Goal: Task Accomplishment & Management: Manage account settings

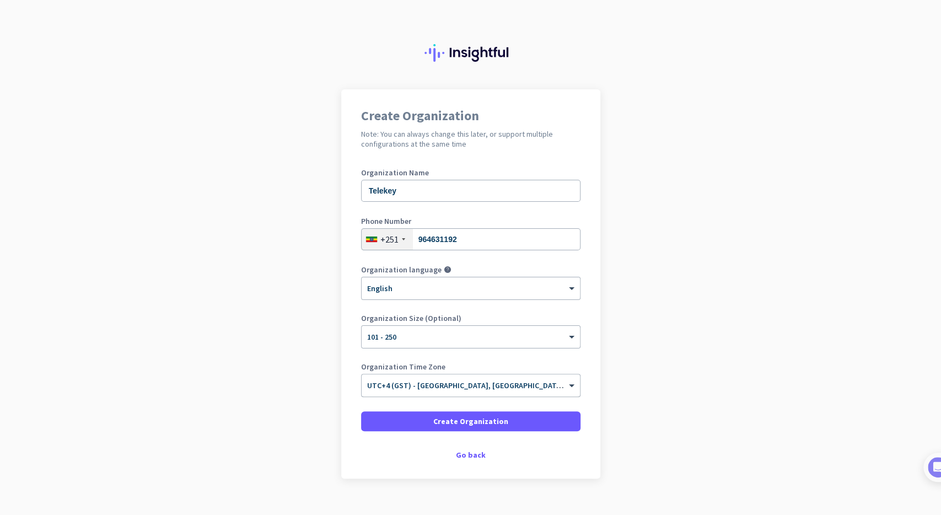
click at [467, 385] on input "text" at bounding box center [459, 382] width 185 height 8
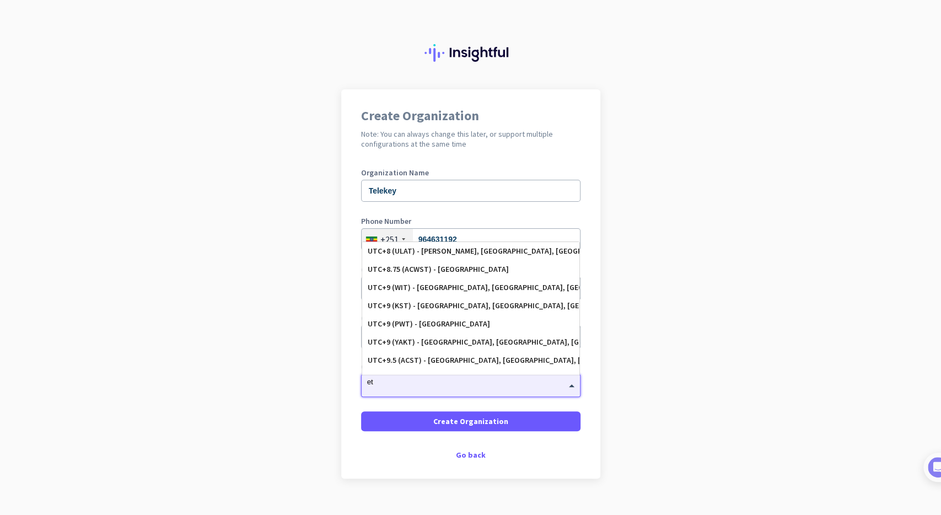
scroll to position [1250, 0]
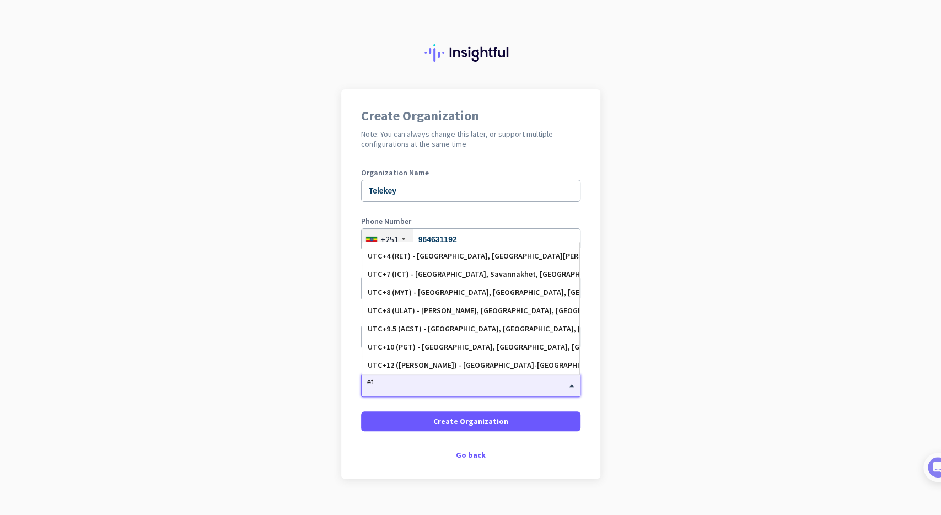
type input "e"
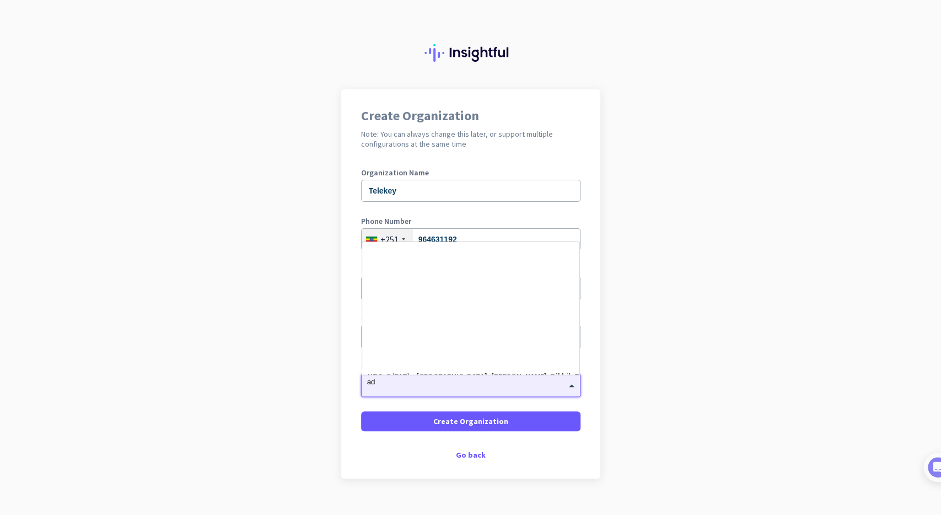
type input "add"
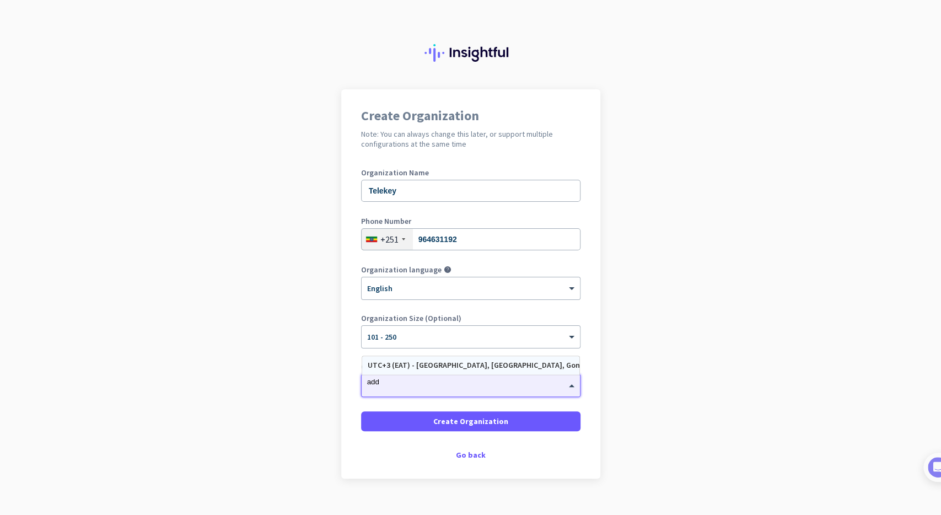
click at [509, 371] on div "UTC+3 (EAT) - [GEOGRAPHIC_DATA], [GEOGRAPHIC_DATA], Gonder, Mek'ele" at bounding box center [470, 365] width 217 height 18
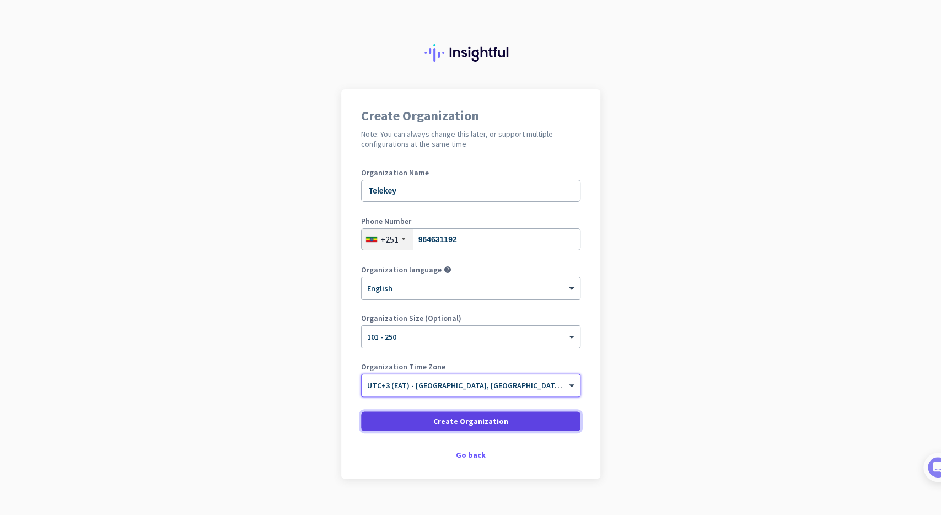
click at [492, 422] on span "Create Organization" at bounding box center [470, 421] width 75 height 11
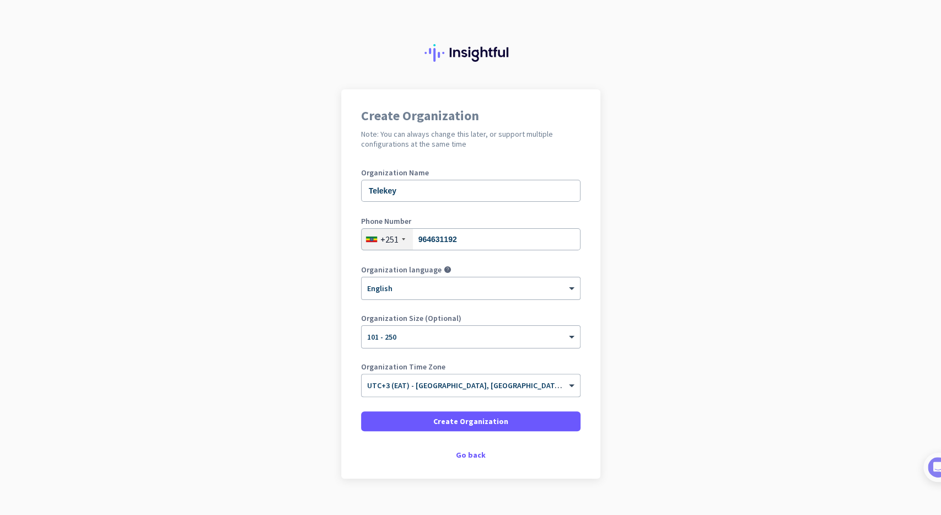
click at [688, 403] on app-onboarding-organization "Create Organization Note: You can always change this later, or support multiple…" at bounding box center [470, 311] width 941 height 444
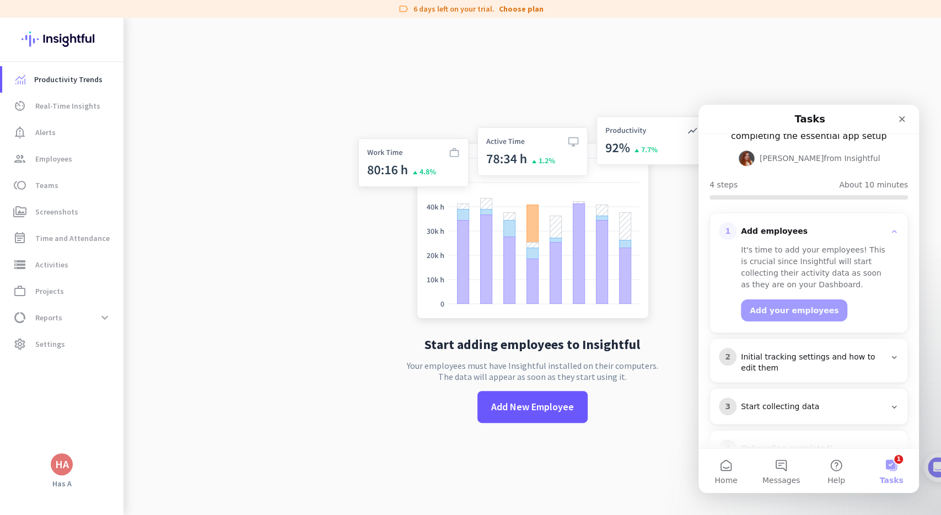
scroll to position [83, 0]
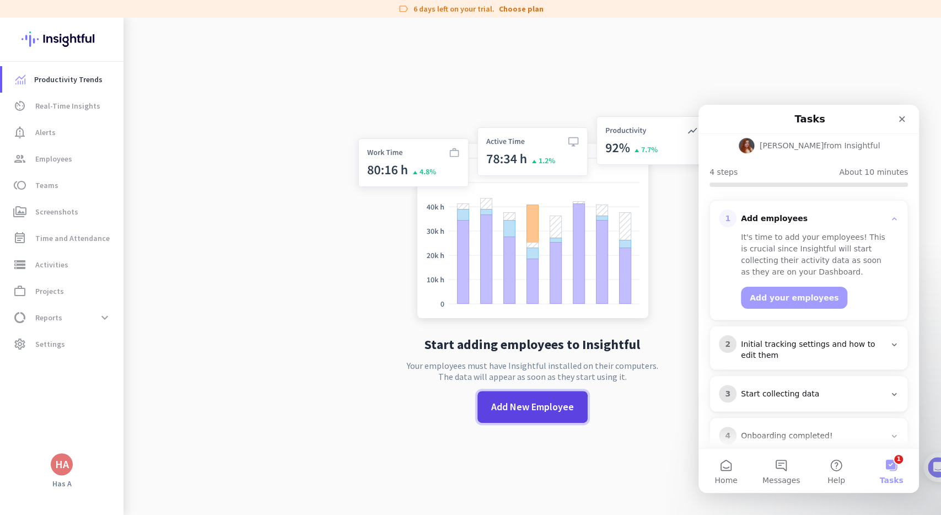
click at [535, 406] on span "Add New Employee" at bounding box center [532, 407] width 83 height 14
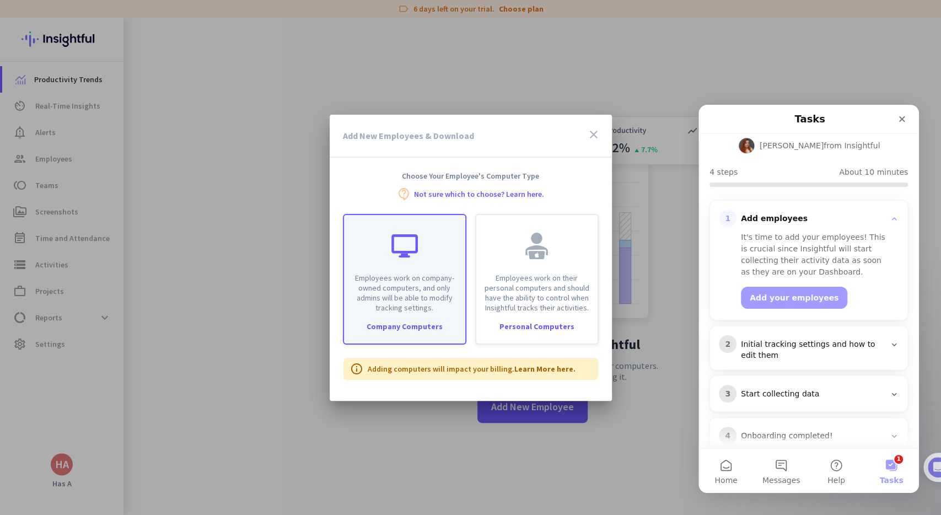
click at [421, 308] on p "Employees work on company-owned computers, and only admins will be able to modi…" at bounding box center [405, 293] width 108 height 40
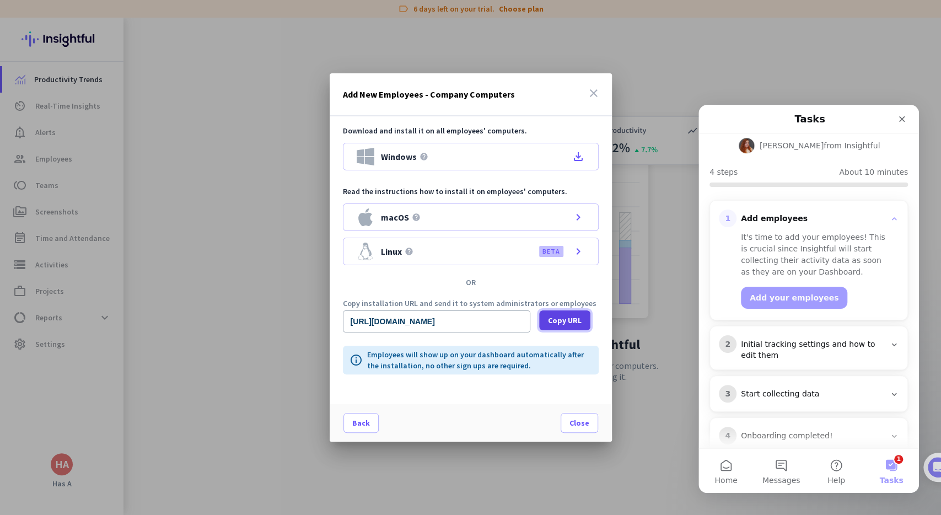
click at [560, 320] on span "Copy URL" at bounding box center [565, 320] width 34 height 11
click at [561, 158] on div "Windows help file_download" at bounding box center [471, 157] width 256 height 28
click at [582, 425] on span "Close" at bounding box center [580, 422] width 20 height 11
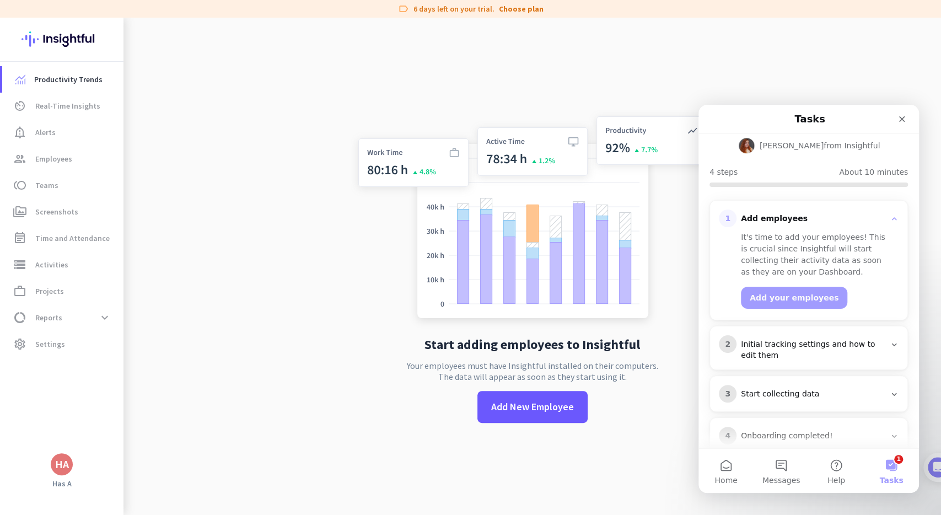
click at [885, 339] on h3 "Initial tracking settings and how to edit them" at bounding box center [813, 350] width 153 height 22
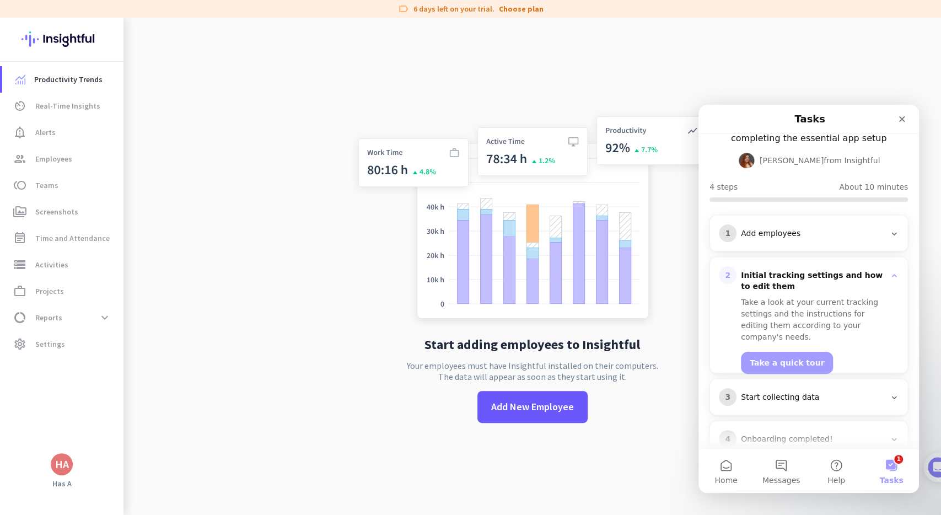
scroll to position [68, 0]
click at [770, 352] on button "Take a quick tour" at bounding box center [787, 363] width 92 height 22
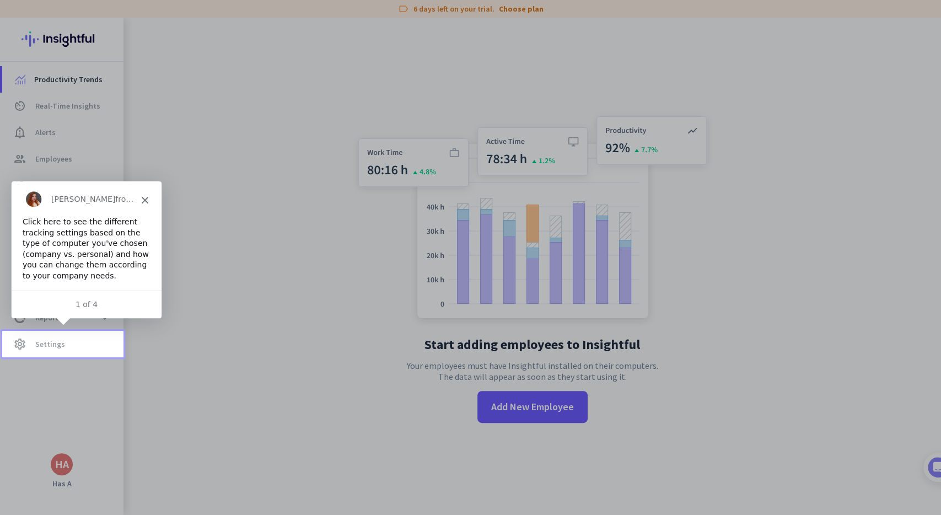
scroll to position [0, 0]
click at [130, 246] on div "Click here to see the different tracking settings based on the type of computer…" at bounding box center [86, 248] width 128 height 65
click at [104, 312] on div "1 of 4" at bounding box center [86, 304] width 150 height 28
click at [74, 341] on span "settings Settings" at bounding box center [63, 343] width 104 height 13
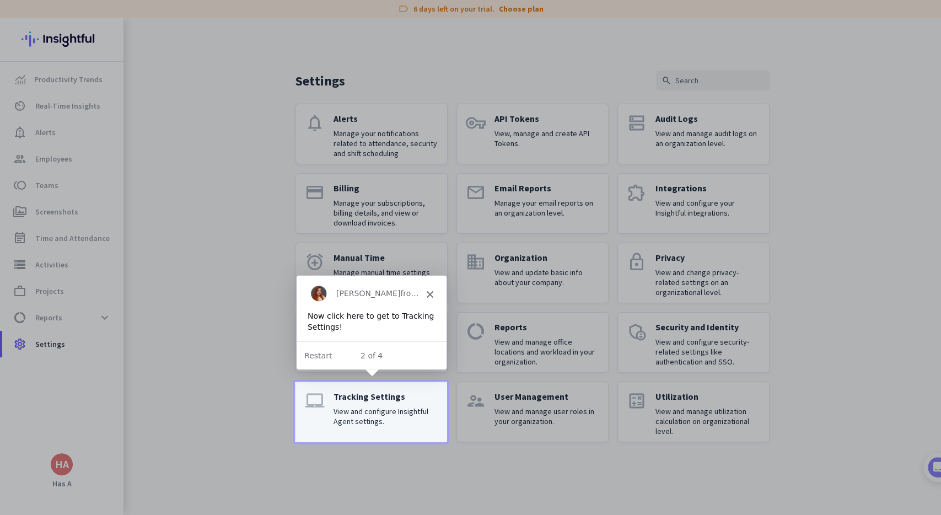
click at [386, 417] on p "View and configure Insightful Agent settings." at bounding box center [386, 416] width 105 height 20
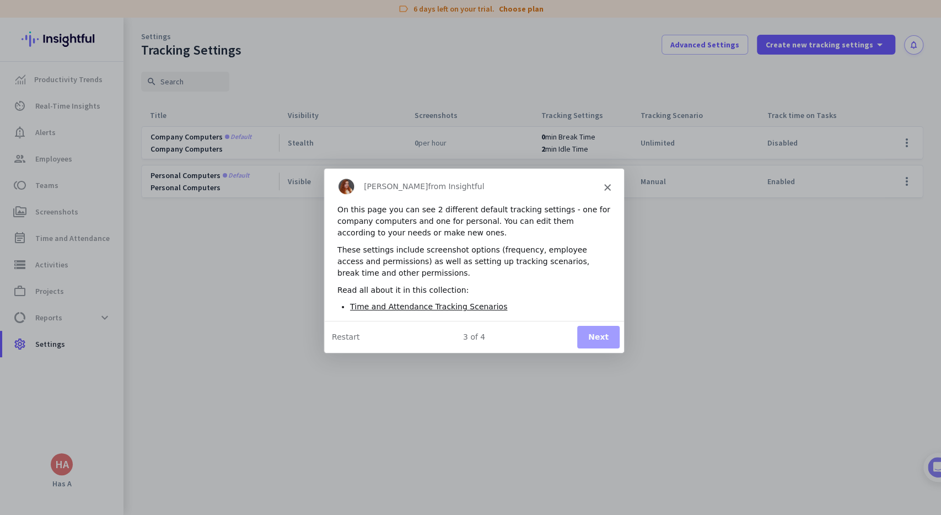
click at [606, 334] on button "Next" at bounding box center [597, 336] width 42 height 23
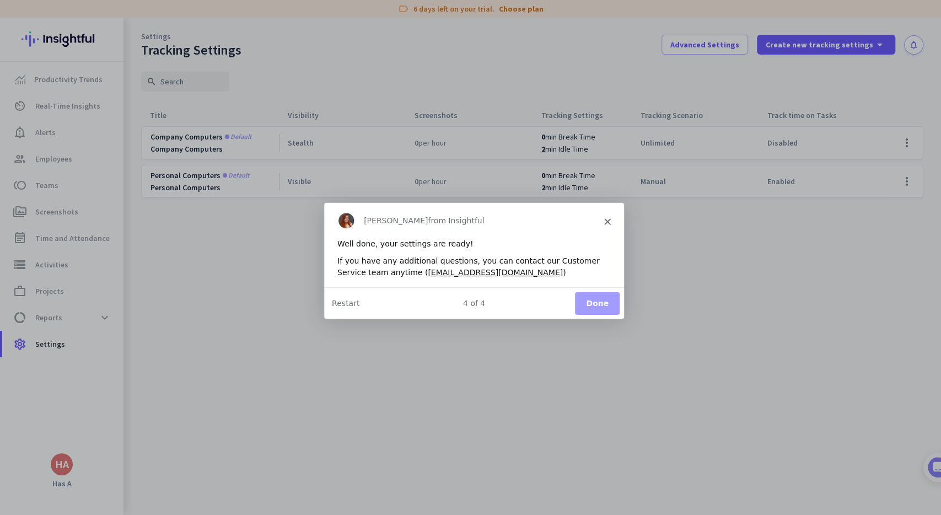
click at [597, 329] on div "Product tour overlay" at bounding box center [470, 257] width 941 height 515
click at [596, 305] on button "Done" at bounding box center [596, 302] width 45 height 23
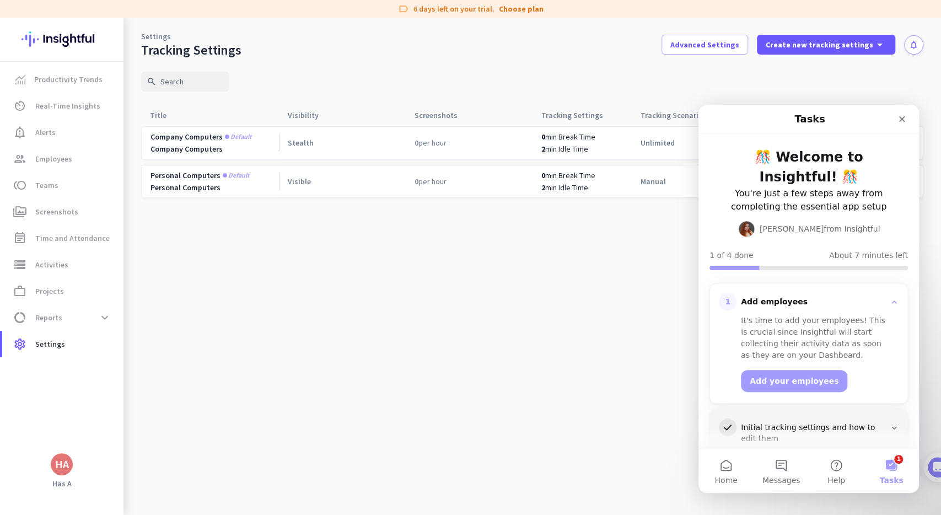
click at [593, 309] on cdk-virtual-scroll-viewport "Company computers Default Company Computers Stealth 0 per hour 0 min Break Time…" at bounding box center [532, 320] width 782 height 389
drag, startPoint x: 910, startPoint y: 119, endPoint x: 1607, endPoint y: 224, distance: 705.4
click at [910, 119] on div "Close" at bounding box center [902, 119] width 20 height 20
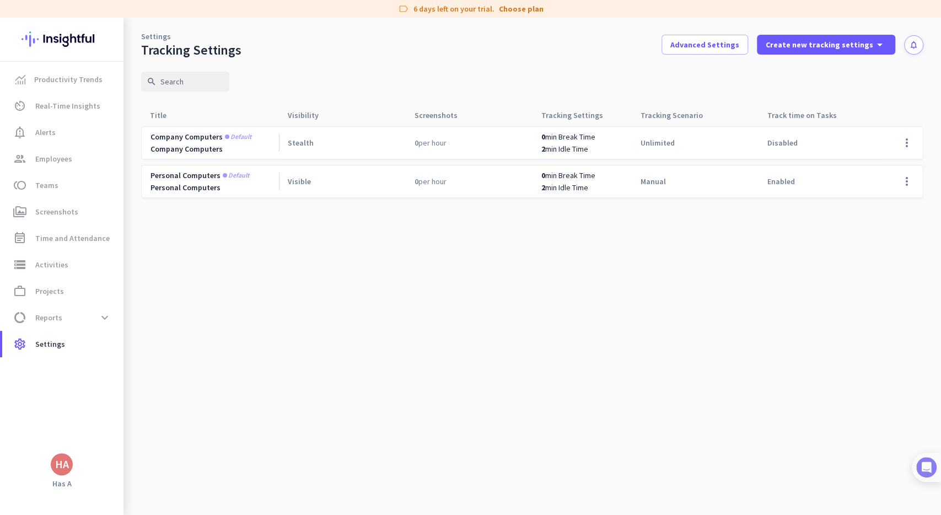
click at [941, 472] on div at bounding box center [926, 467] width 29 height 29
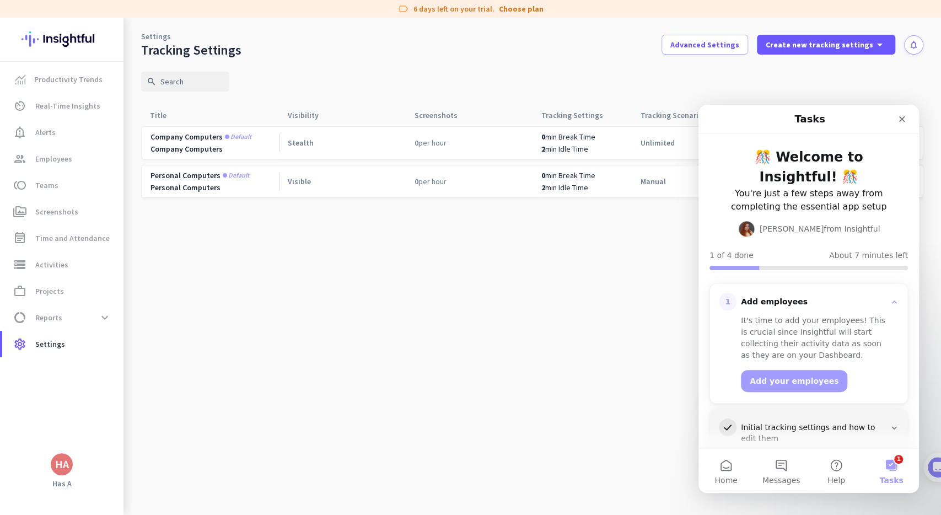
click at [910, 109] on nav "Tasks" at bounding box center [809, 119] width 221 height 29
drag, startPoint x: 906, startPoint y: 114, endPoint x: 1604, endPoint y: 219, distance: 705.9
click at [906, 114] on div "Close" at bounding box center [902, 119] width 20 height 20
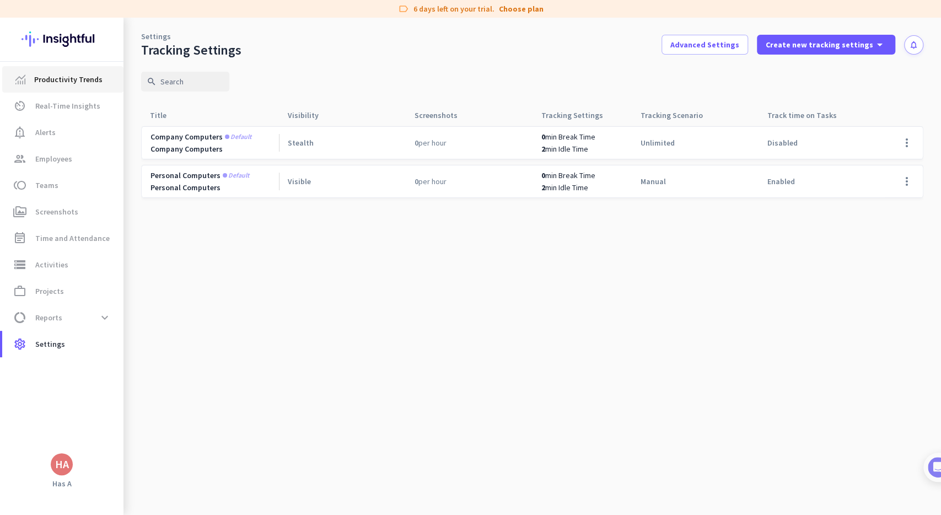
click at [40, 76] on span "Productivity Trends" at bounding box center [68, 79] width 68 height 13
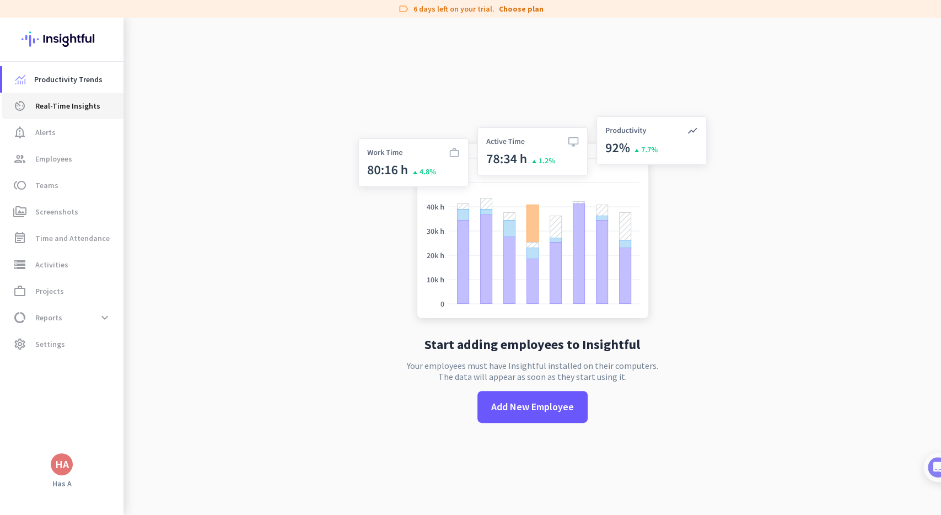
click at [57, 104] on span "Real-Time Insights" at bounding box center [67, 105] width 65 height 13
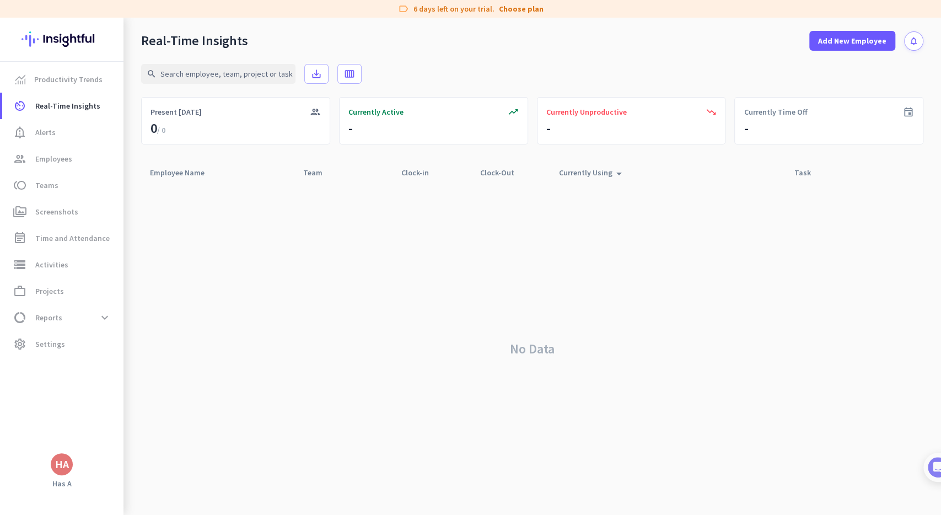
click at [59, 42] on img at bounding box center [62, 39] width 80 height 43
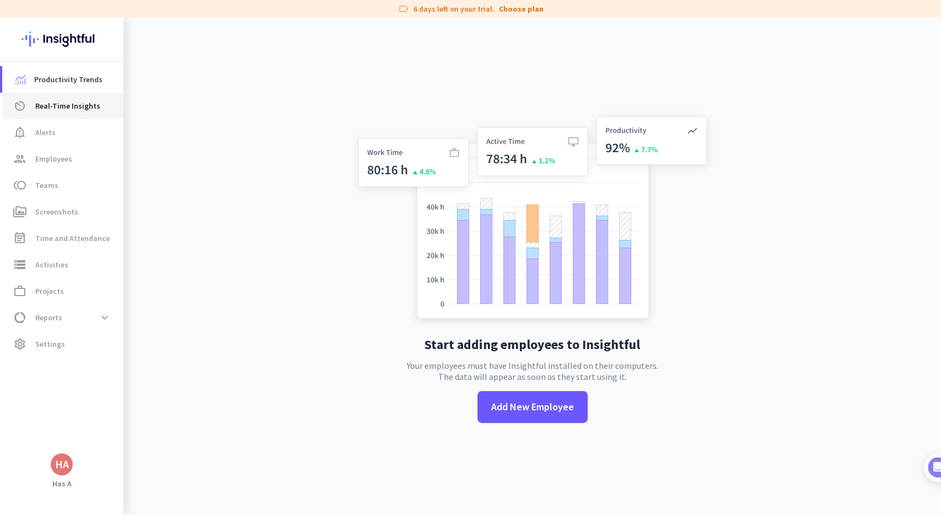
click at [61, 109] on span "Real-Time Insights" at bounding box center [67, 105] width 65 height 13
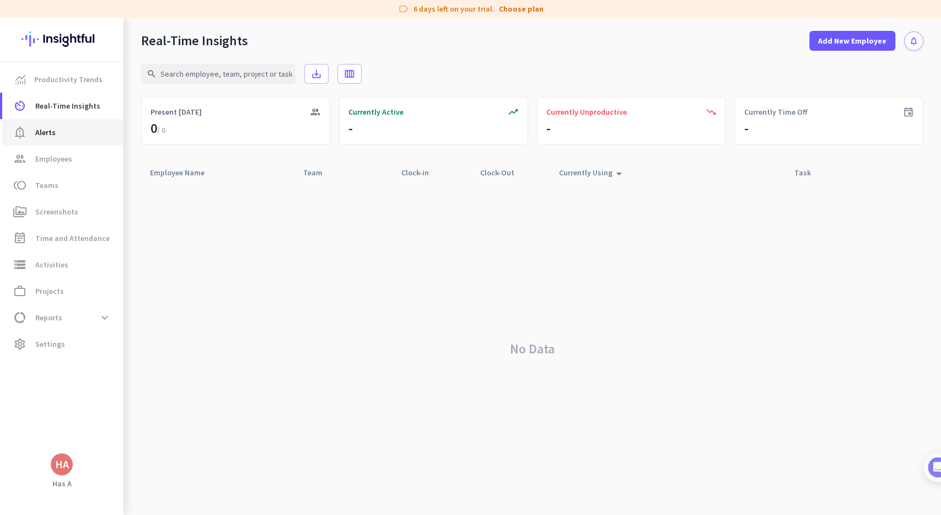
click at [35, 137] on span "Alerts" at bounding box center [45, 132] width 20 height 13
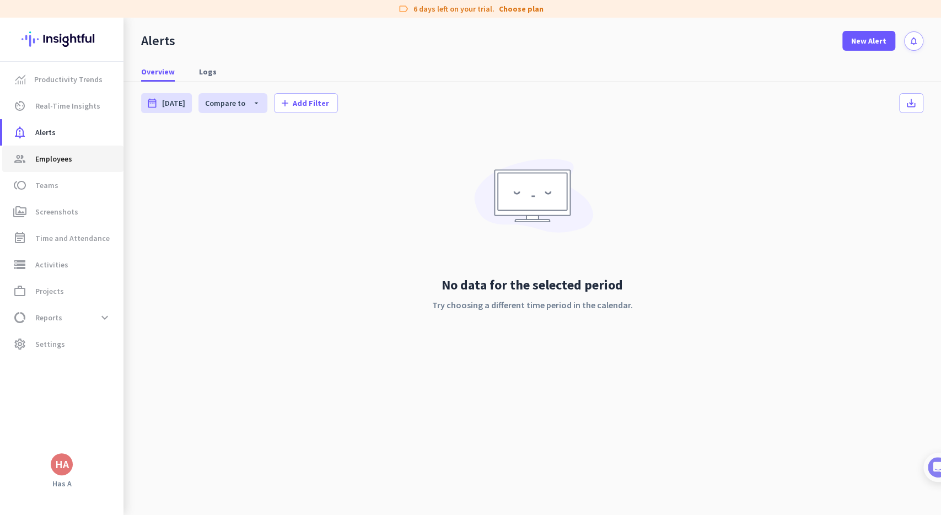
click at [61, 155] on span "Employees" at bounding box center [53, 158] width 37 height 13
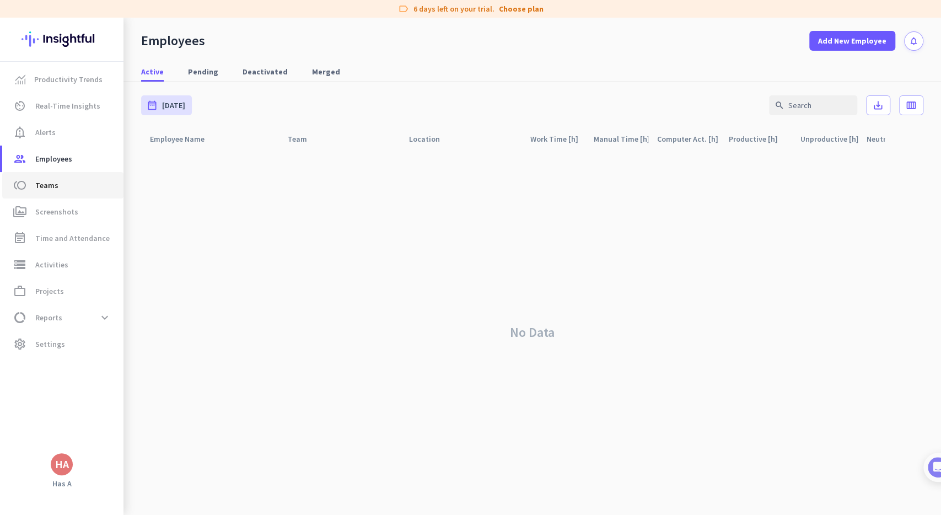
click at [51, 189] on span "Teams" at bounding box center [46, 185] width 23 height 13
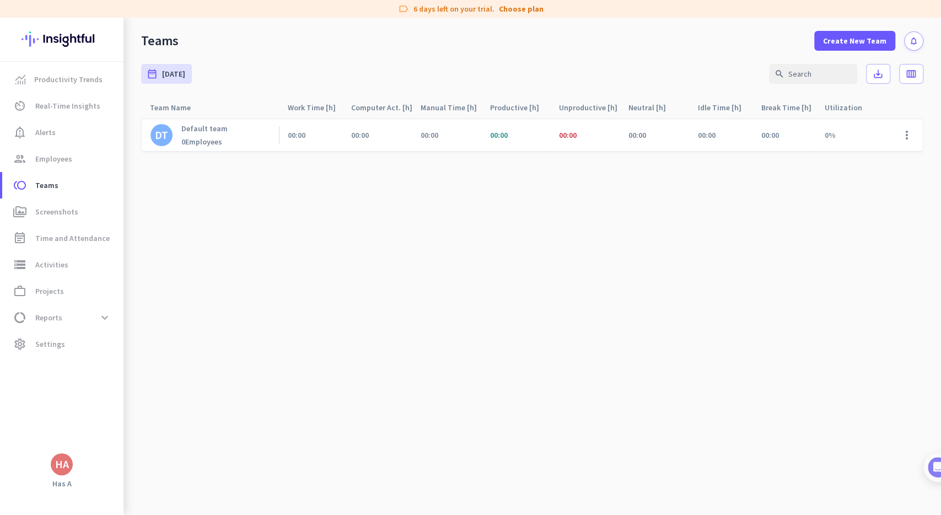
click at [239, 136] on div "DT Default team 0 Employees" at bounding box center [210, 135] width 138 height 32
click at [186, 142] on div "0 Employees" at bounding box center [204, 142] width 46 height 10
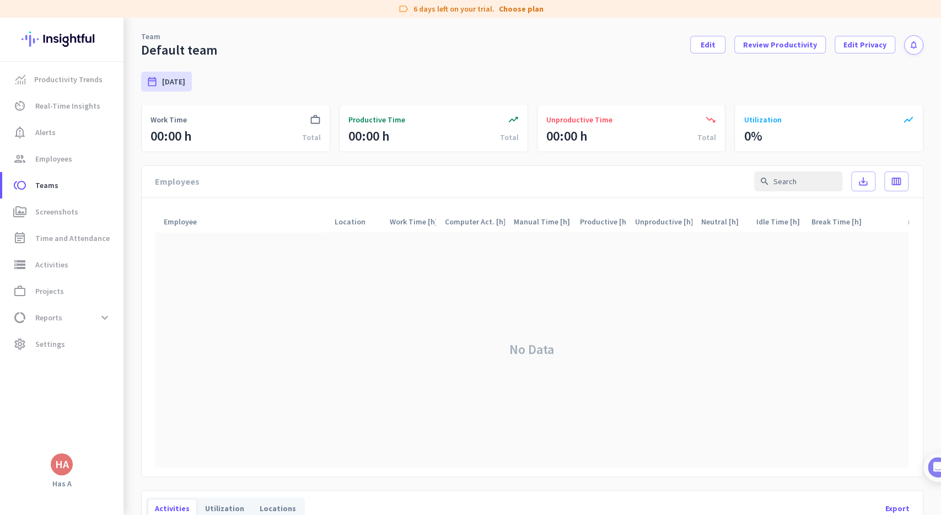
click at [179, 50] on div "Default team" at bounding box center [179, 50] width 76 height 17
click at [215, 55] on div "Team Default team Edit Review Productivity Edit Privacy notifications" at bounding box center [532, 38] width 818 height 41
click at [211, 55] on div "Default team" at bounding box center [179, 50] width 76 height 17
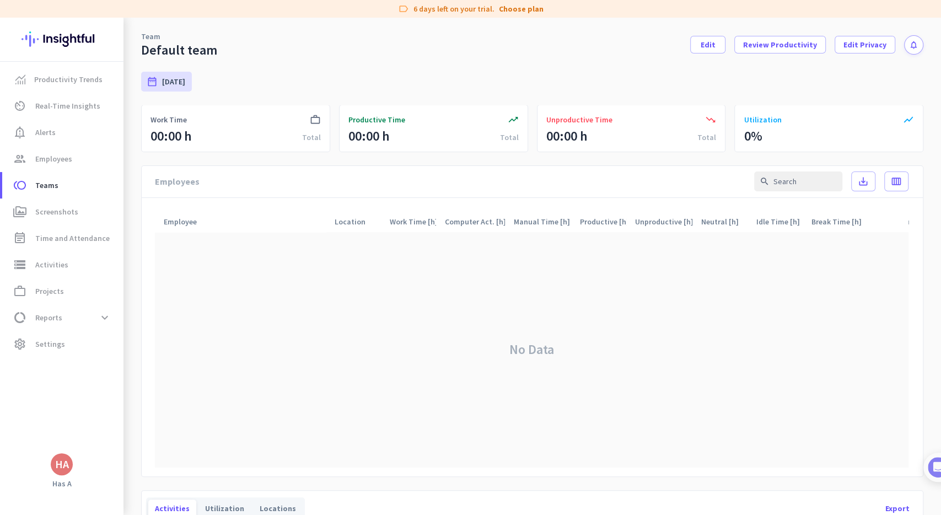
click at [211, 55] on div "Default team" at bounding box center [179, 50] width 76 height 17
click at [165, 49] on div "Default team" at bounding box center [179, 50] width 76 height 17
click at [708, 49] on span at bounding box center [708, 44] width 34 height 26
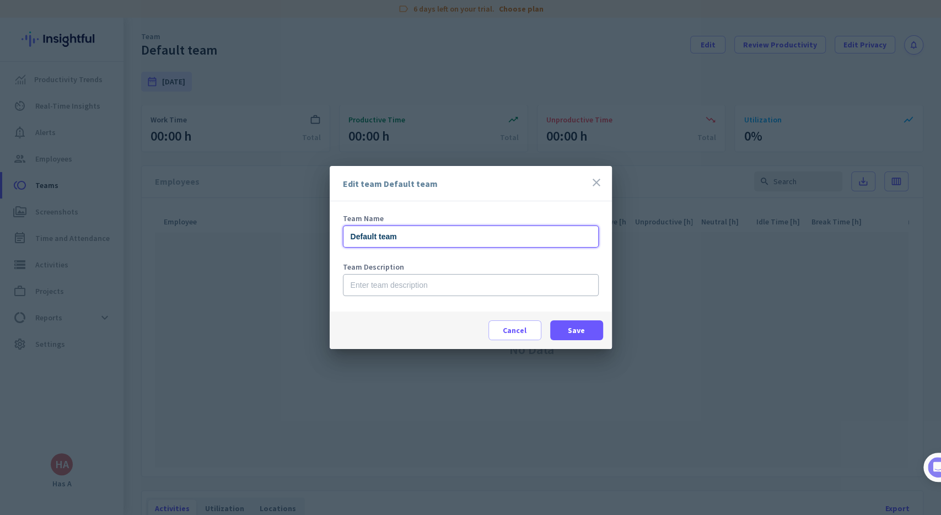
click at [413, 230] on input "Default team" at bounding box center [471, 236] width 256 height 22
drag, startPoint x: 379, startPoint y: 236, endPoint x: 315, endPoint y: 235, distance: 64.5
click at [343, 235] on input "Default team" at bounding box center [471, 236] width 256 height 22
type input "Inbound team"
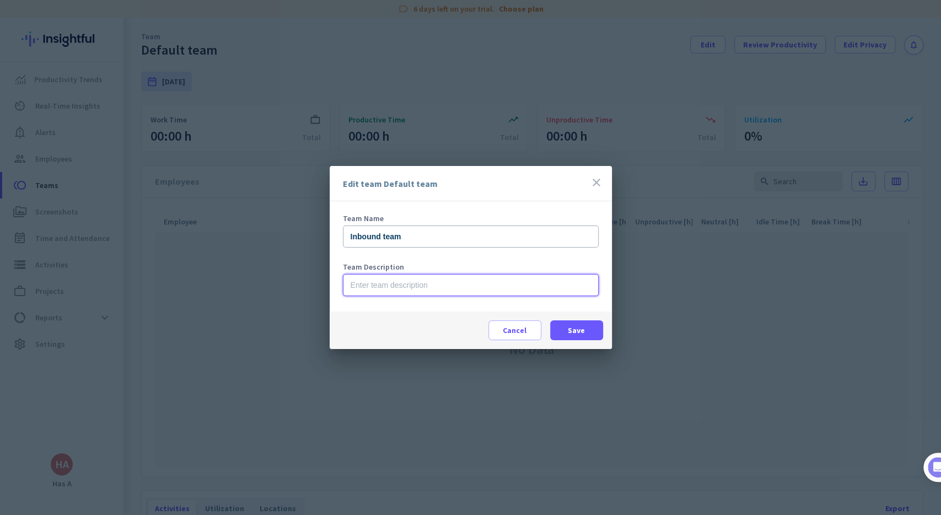
click at [495, 288] on input "text" at bounding box center [471, 285] width 256 height 22
type input "Call centre Short code Inbound (day/night)"
click at [587, 335] on span at bounding box center [576, 330] width 53 height 26
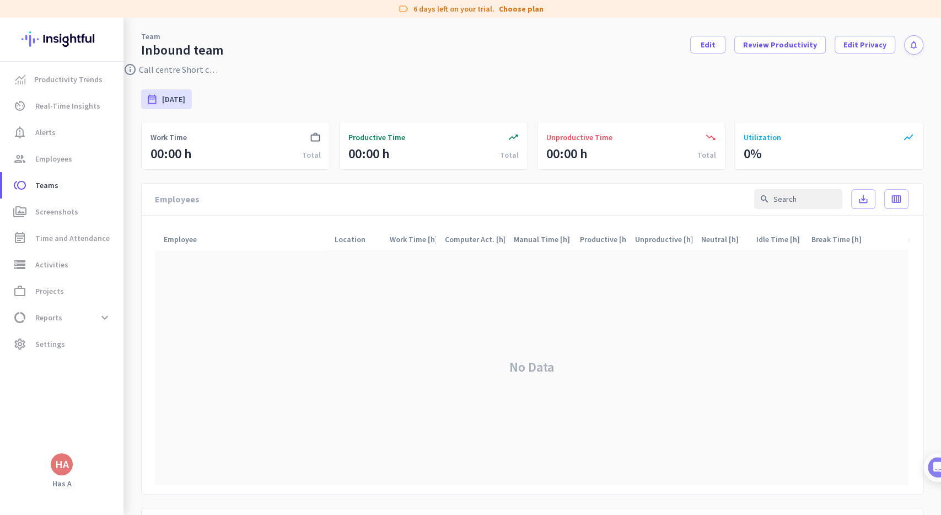
click at [320, 312] on div "No Data" at bounding box center [532, 367] width 754 height 235
click at [56, 156] on span "Employees" at bounding box center [53, 158] width 37 height 13
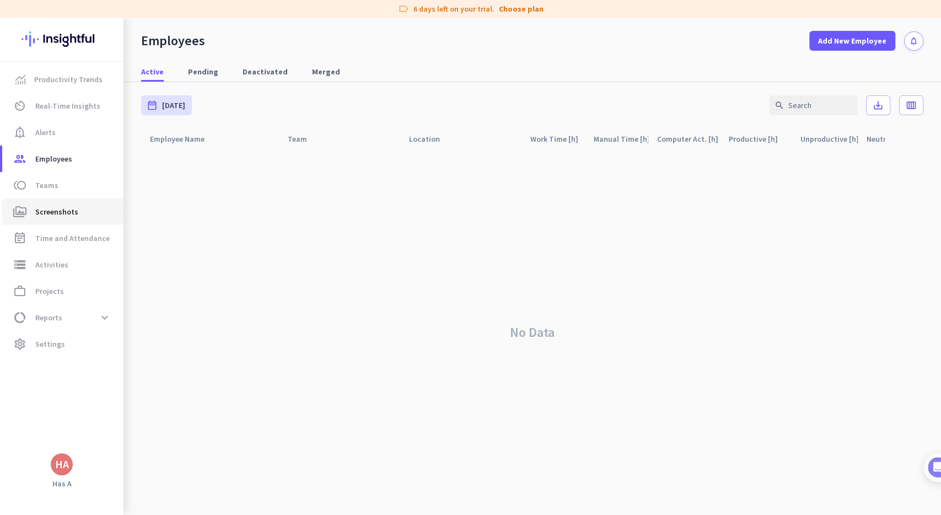
click at [73, 218] on span "Screenshots" at bounding box center [56, 211] width 43 height 13
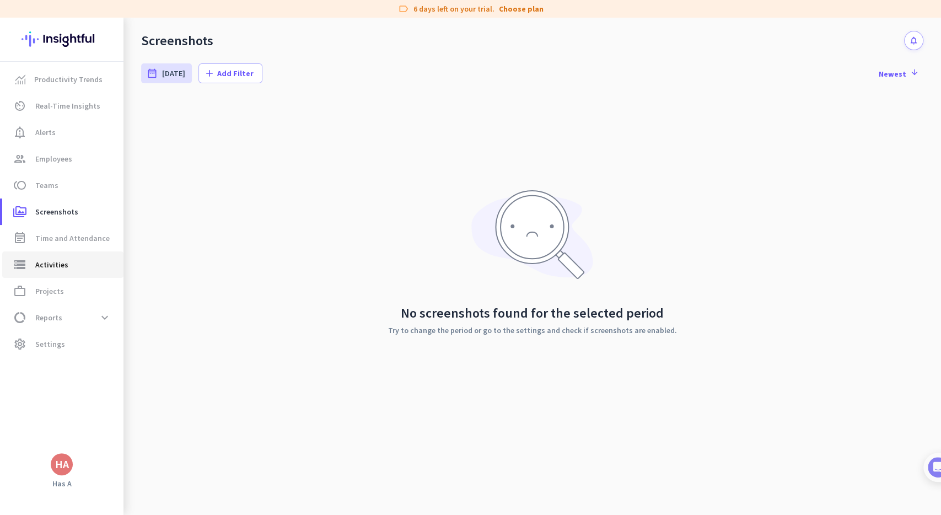
click at [67, 267] on span "storage Activities" at bounding box center [63, 264] width 104 height 13
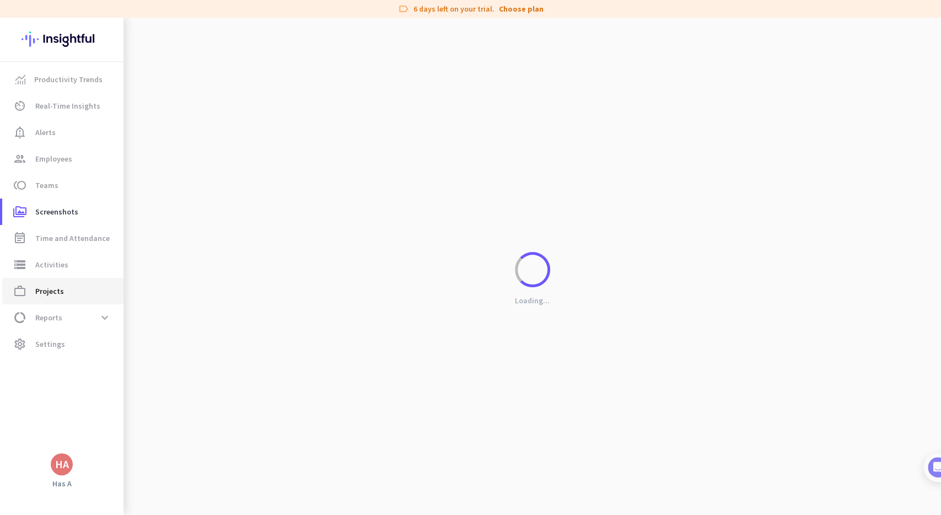
click at [61, 291] on span "Projects" at bounding box center [49, 290] width 29 height 13
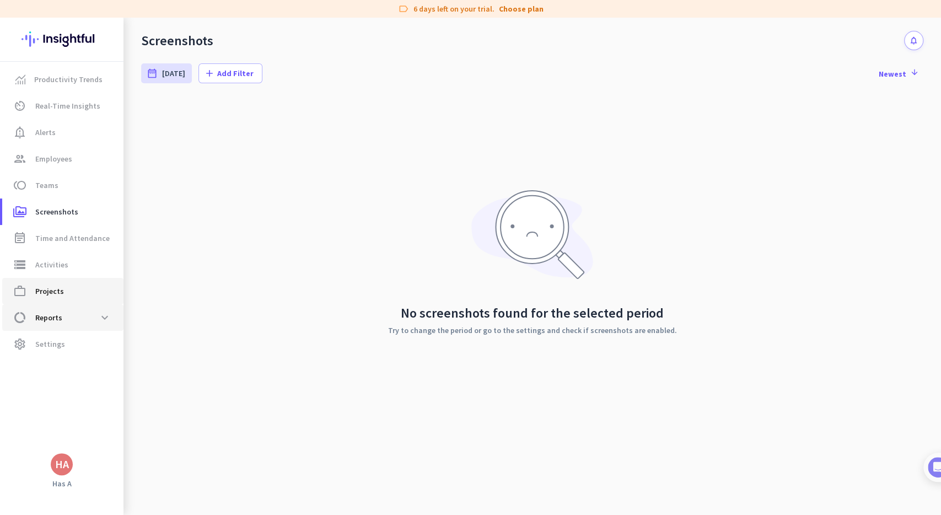
type input "[DATE] - [DATE]"
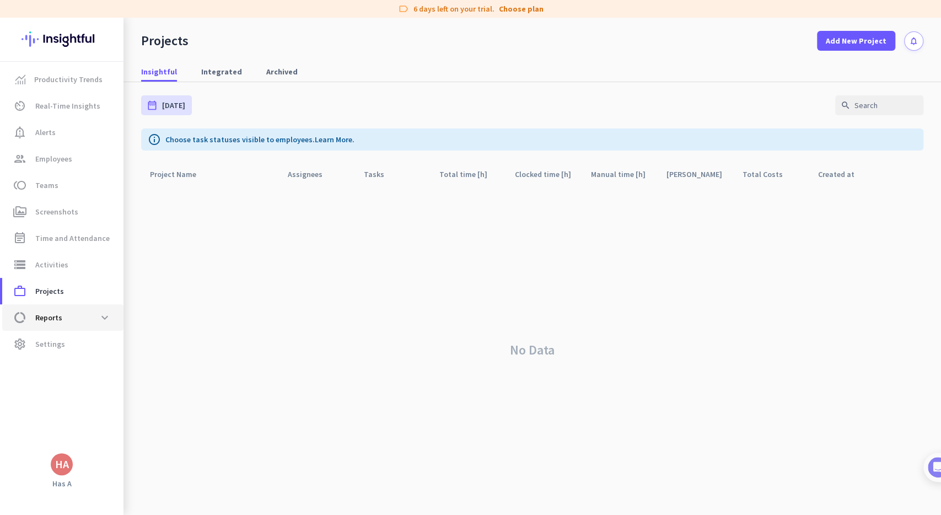
click at [68, 315] on span "data_usage Reports expand_more" at bounding box center [63, 318] width 104 height 20
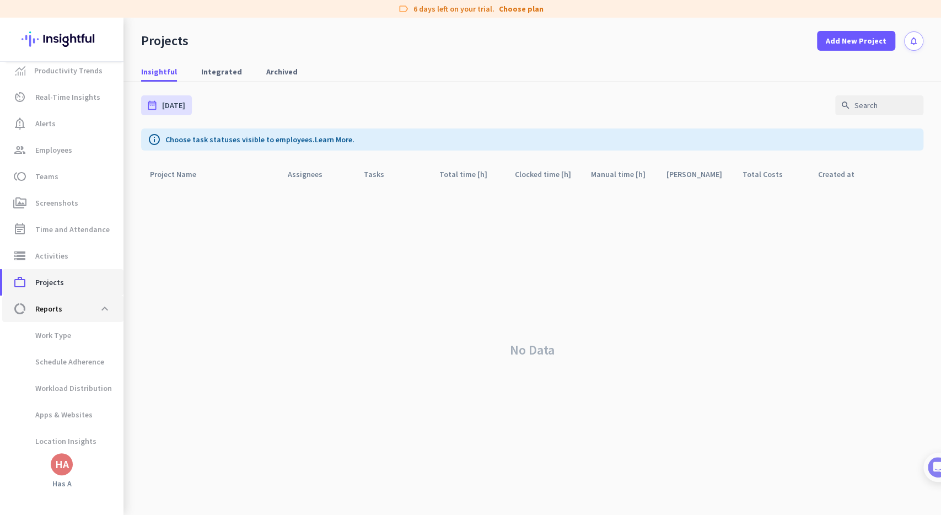
scroll to position [10, 0]
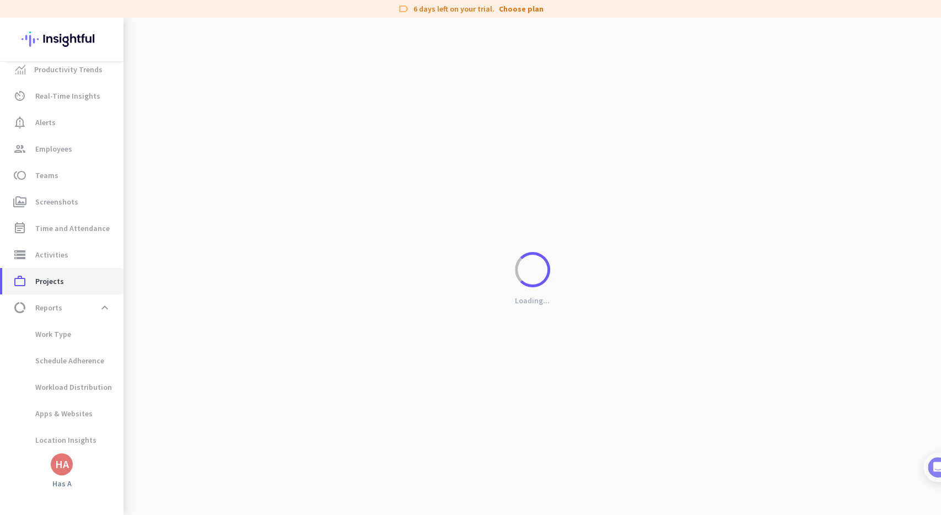
click at [65, 283] on span "work_outline Projects" at bounding box center [63, 281] width 104 height 13
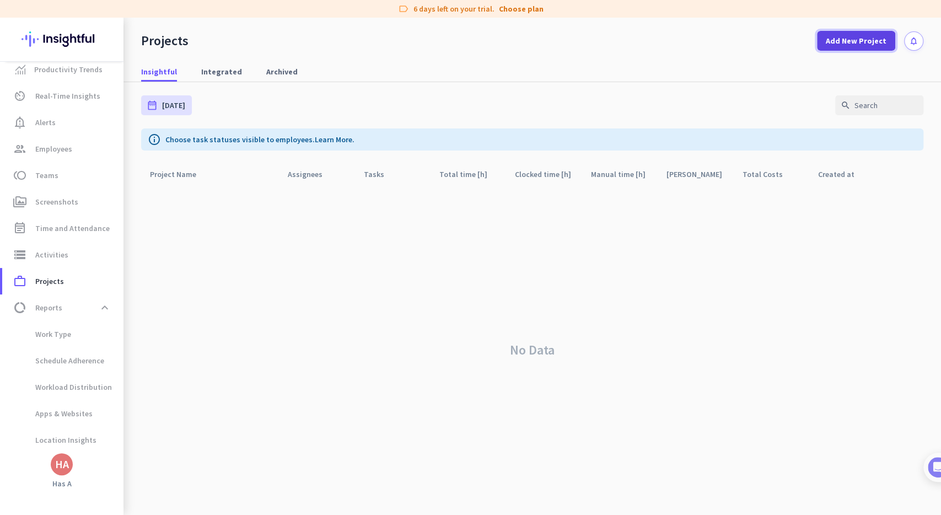
click at [859, 44] on span "Add New Project" at bounding box center [856, 40] width 61 height 11
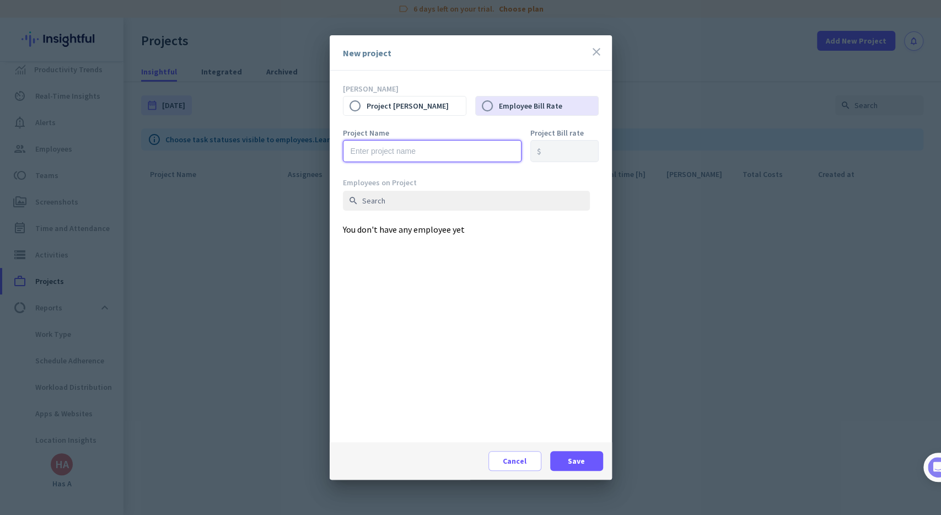
click at [404, 149] on input "text" at bounding box center [432, 151] width 179 height 22
type input "Project ARADA"
click at [580, 457] on span "Save" at bounding box center [576, 460] width 17 height 11
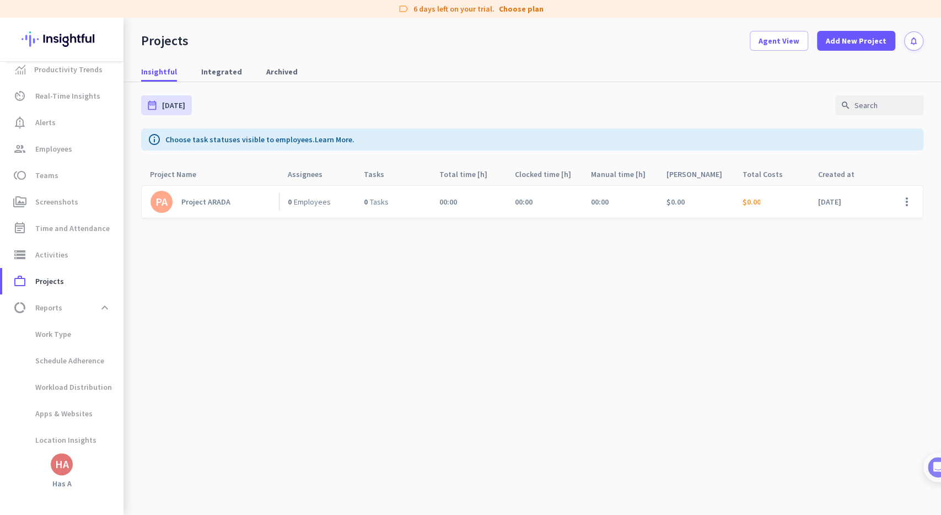
click at [213, 193] on link "PA Project ARADA" at bounding box center [215, 202] width 128 height 22
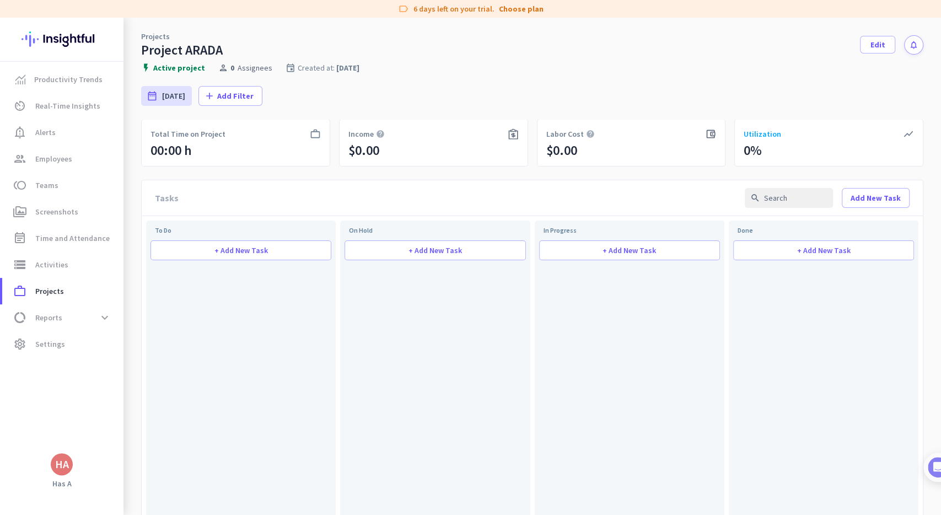
click at [200, 48] on div "Project ARADA" at bounding box center [182, 50] width 82 height 17
click at [879, 45] on span "Edit" at bounding box center [878, 44] width 15 height 11
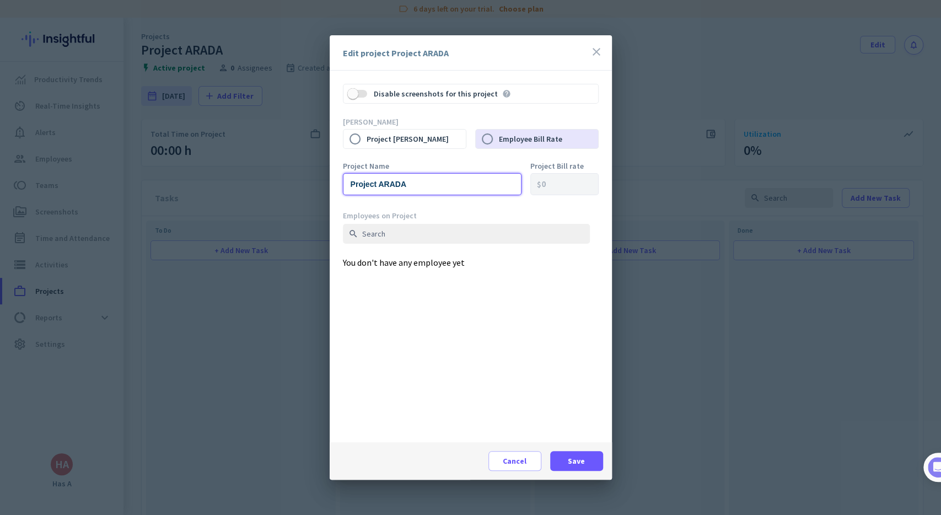
drag, startPoint x: 382, startPoint y: 187, endPoint x: 416, endPoint y: 186, distance: 33.6
click at [416, 186] on input "Project ARADA" at bounding box center [432, 184] width 179 height 22
type input "Project ST [PERSON_NAME]"
click at [577, 459] on span "Save" at bounding box center [576, 460] width 17 height 11
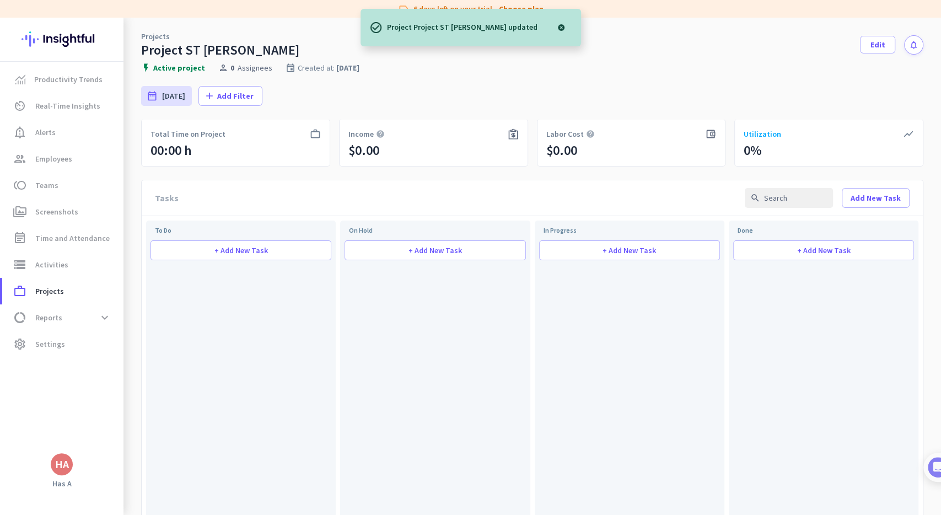
click at [582, 65] on div "flash_on Active project person 0 Assignees event Created at: [DATE]" at bounding box center [532, 68] width 782 height 10
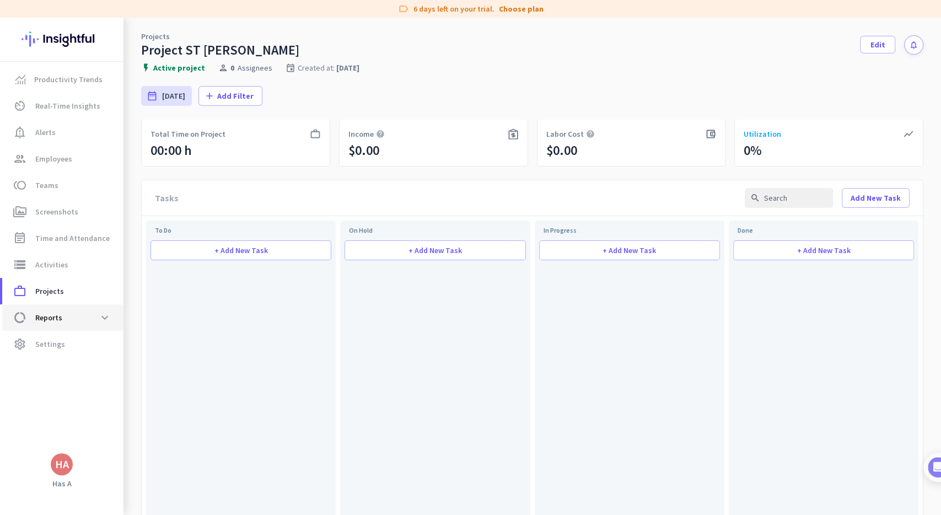
click at [52, 316] on span "Reports" at bounding box center [48, 317] width 27 height 13
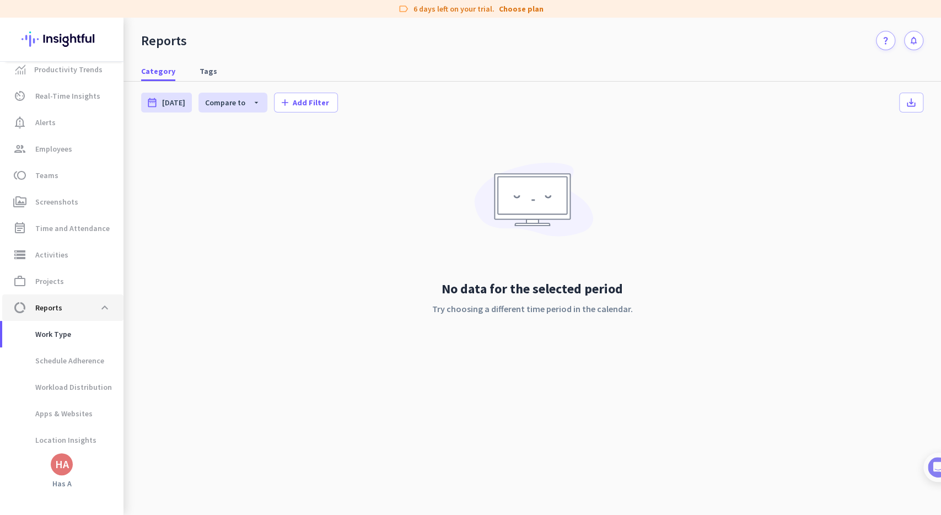
scroll to position [41, 0]
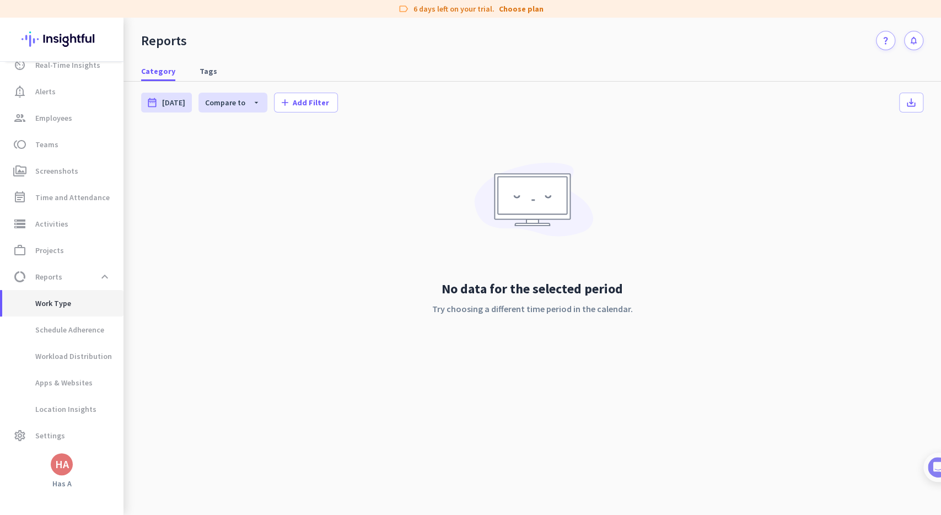
drag, startPoint x: 73, startPoint y: 301, endPoint x: 72, endPoint y: 312, distance: 11.1
click at [73, 302] on span "Work Type" at bounding box center [63, 303] width 104 height 26
click at [74, 331] on span "Schedule Adherence" at bounding box center [57, 329] width 93 height 26
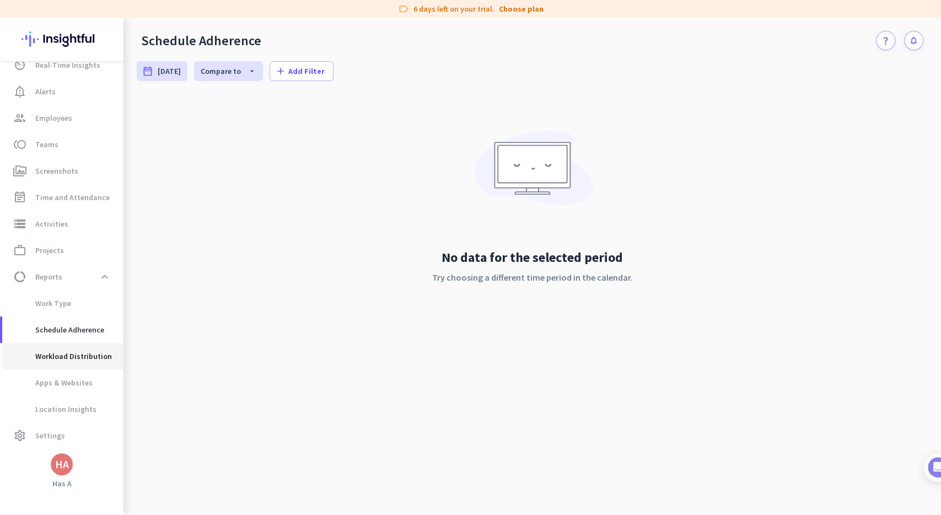
click at [76, 358] on span "Workload Distribution" at bounding box center [61, 356] width 101 height 26
click at [71, 384] on span "Apps & Websites" at bounding box center [52, 382] width 82 height 26
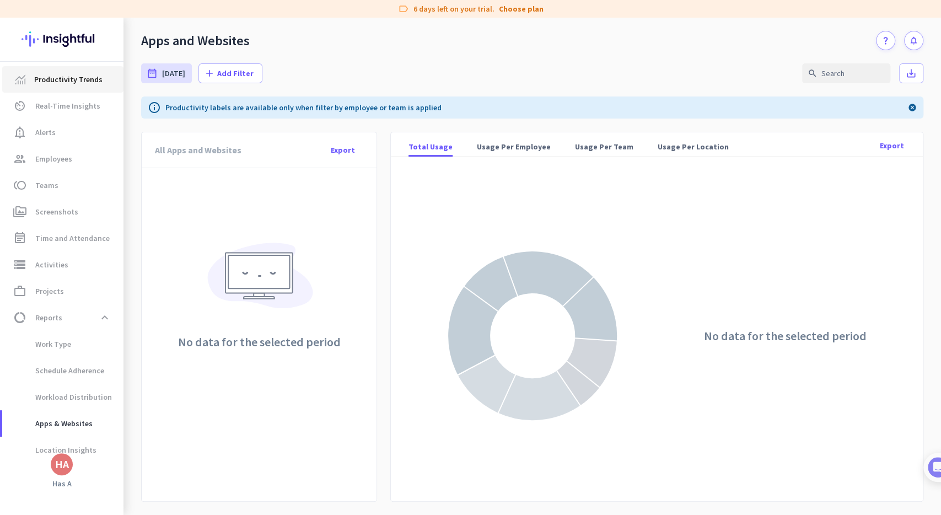
click at [73, 79] on span "Productivity Trends" at bounding box center [68, 79] width 68 height 13
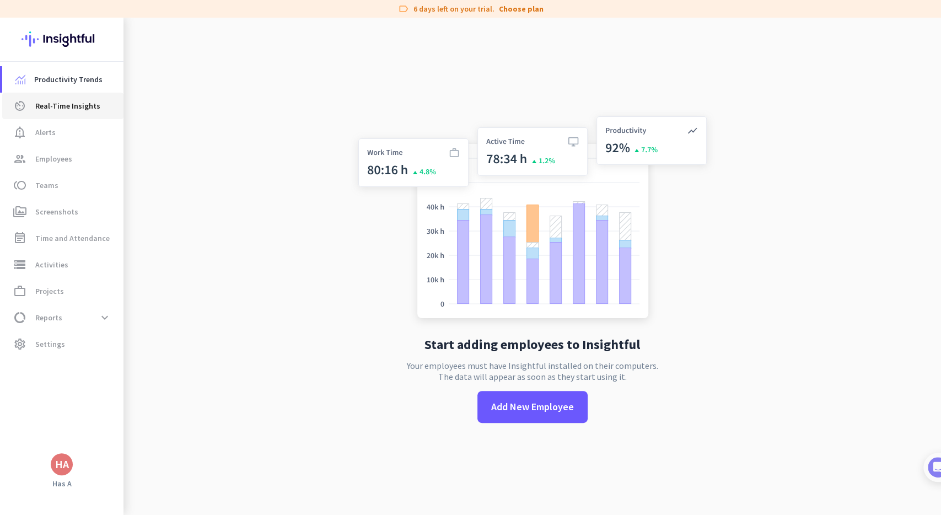
click at [65, 102] on span "Real-Time Insights" at bounding box center [67, 105] width 65 height 13
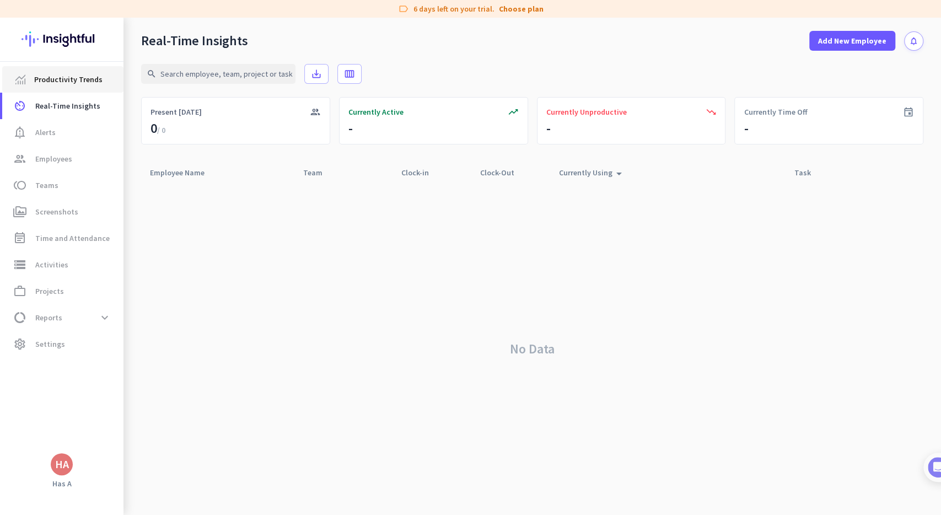
click at [72, 79] on span "Productivity Trends" at bounding box center [68, 79] width 68 height 13
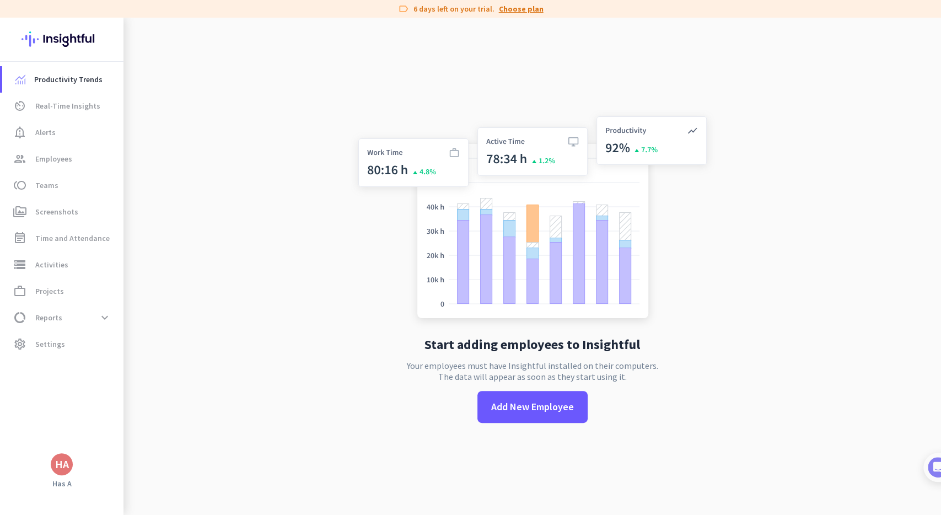
click at [520, 10] on link "Choose plan" at bounding box center [521, 8] width 45 height 11
